Goal: Communication & Community: Answer question/provide support

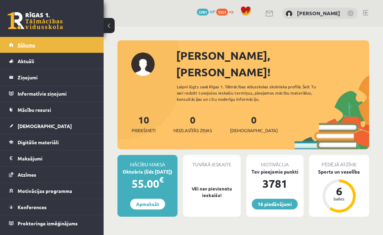
click at [46, 43] on link "Sākums" at bounding box center [52, 45] width 86 height 16
click at [58, 46] on link "Sākums" at bounding box center [52, 45] width 86 height 16
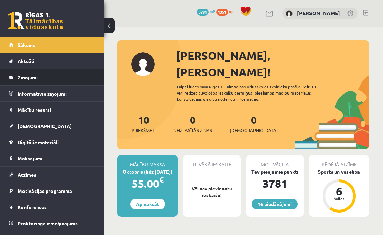
click at [46, 83] on legend "Ziņojumi 0" at bounding box center [56, 77] width 77 height 16
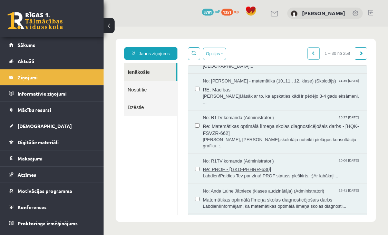
scroll to position [725, 0]
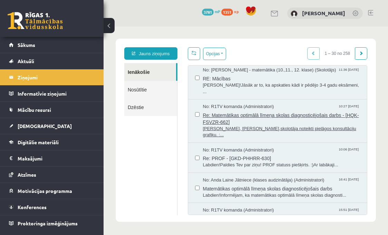
click at [273, 110] on span "Re: Matemātikas optimālā līmeņa skolas diagnosticējošais darbs - [HQK-FSVZR-662]" at bounding box center [281, 118] width 157 height 16
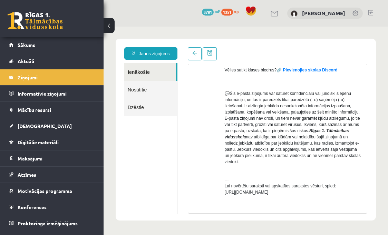
scroll to position [303, 0]
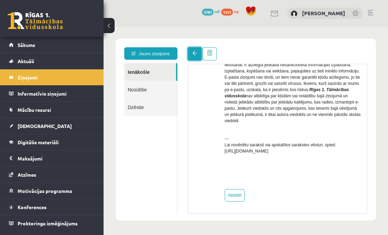
click at [197, 55] on link at bounding box center [195, 53] width 14 height 13
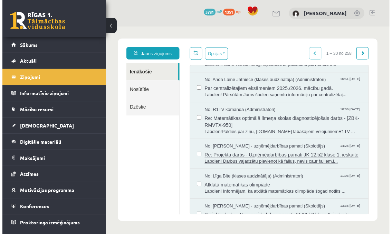
scroll to position [0, 0]
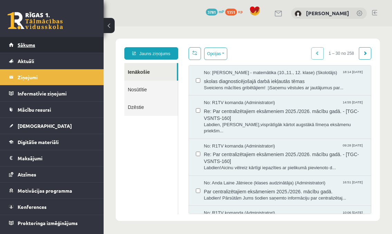
click at [43, 42] on link "Sākums" at bounding box center [52, 45] width 86 height 16
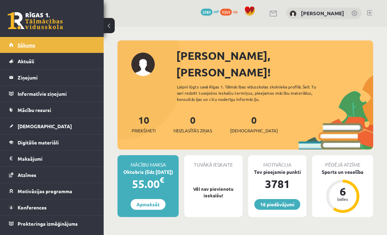
click at [72, 38] on link "Sākums" at bounding box center [52, 45] width 86 height 16
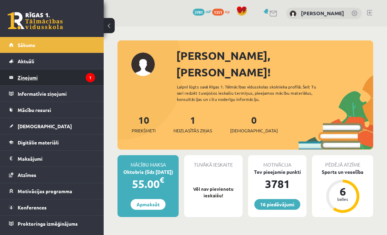
click at [23, 82] on legend "Ziņojumi 1" at bounding box center [56, 77] width 77 height 16
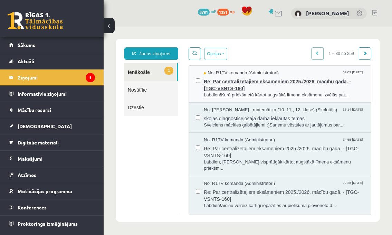
click at [221, 83] on span "Re: Par centralizētajiem eksāmeniem 2025./2026. mācību gadā. - [TGC-VSNTS-160]" at bounding box center [284, 84] width 160 height 16
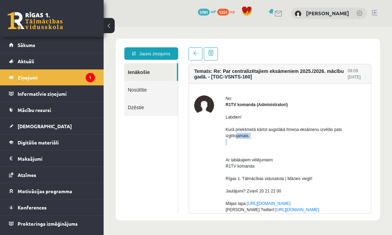
drag, startPoint x: 243, startPoint y: 135, endPoint x: 326, endPoint y: 140, distance: 83.3
click at [326, 140] on p "Labdien! Kurā priekšmetā kārtot augstākā līmeņa eksāmenu izvēlās pats izglītoja…" at bounding box center [295, 129] width 140 height 31
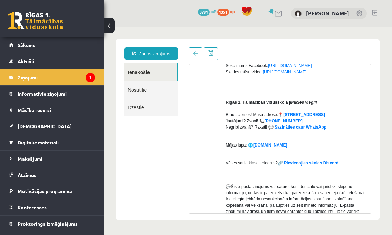
scroll to position [69, 0]
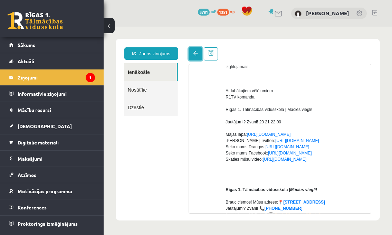
click at [192, 57] on link at bounding box center [195, 53] width 14 height 13
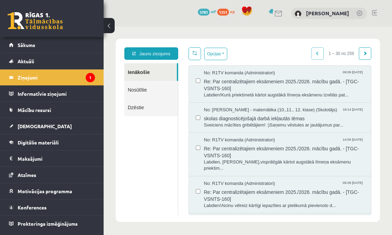
scroll to position [0, 0]
click at [147, 93] on link "Nosūtītie" at bounding box center [150, 90] width 53 height 18
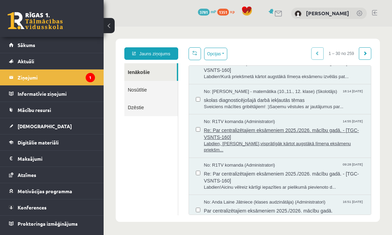
scroll to position [35, 0]
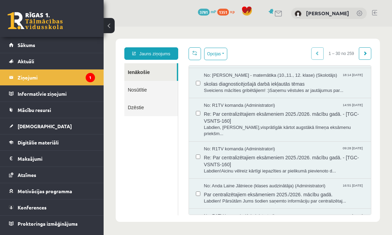
click at [138, 88] on link "Nosūtītie" at bounding box center [150, 90] width 53 height 18
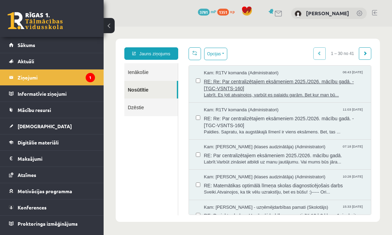
scroll to position [0, 0]
click at [271, 79] on span "RE: Re: Par centralizētajiem eksāmeniem 2025./2026. mācību gadā. - [TGC-VSNTS-1…" at bounding box center [284, 84] width 160 height 16
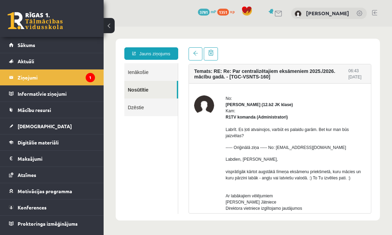
click at [133, 62] on div "Jauns ziņojums Ienākošie Nosūtītie Dzēstie ********* ********* *******" at bounding box center [151, 130] width 64 height 166
click at [134, 69] on link "Ienākošie" at bounding box center [150, 72] width 53 height 18
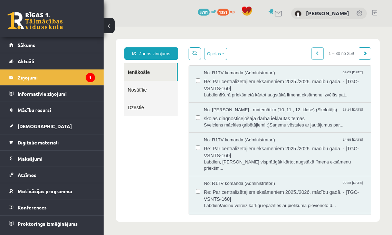
click at [150, 71] on link "Ienākošie" at bounding box center [150, 72] width 52 height 18
click at [250, 88] on span "Re: Par centralizētajiem eksāmeniem 2025./2026. mācību gadā. - [TGC-VSNTS-160]" at bounding box center [284, 84] width 160 height 16
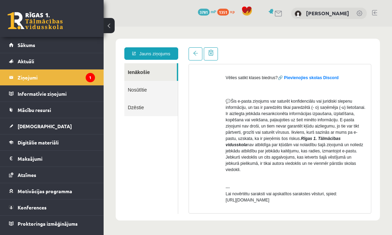
scroll to position [291, 0]
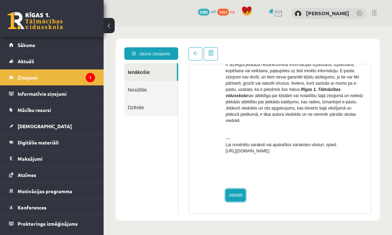
click at [232, 190] on link "Atbildēt" at bounding box center [235, 195] width 20 height 12
type input "**********"
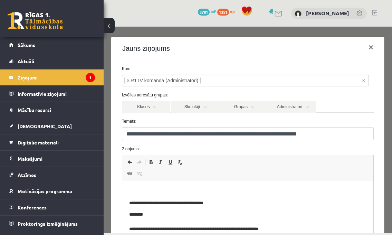
click at [165, 188] on p "Rich Text Editor, wiswyg-editor-47433982724740-1759904210-767" at bounding box center [247, 191] width 237 height 7
